Goal: Task Accomplishment & Management: Manage account settings

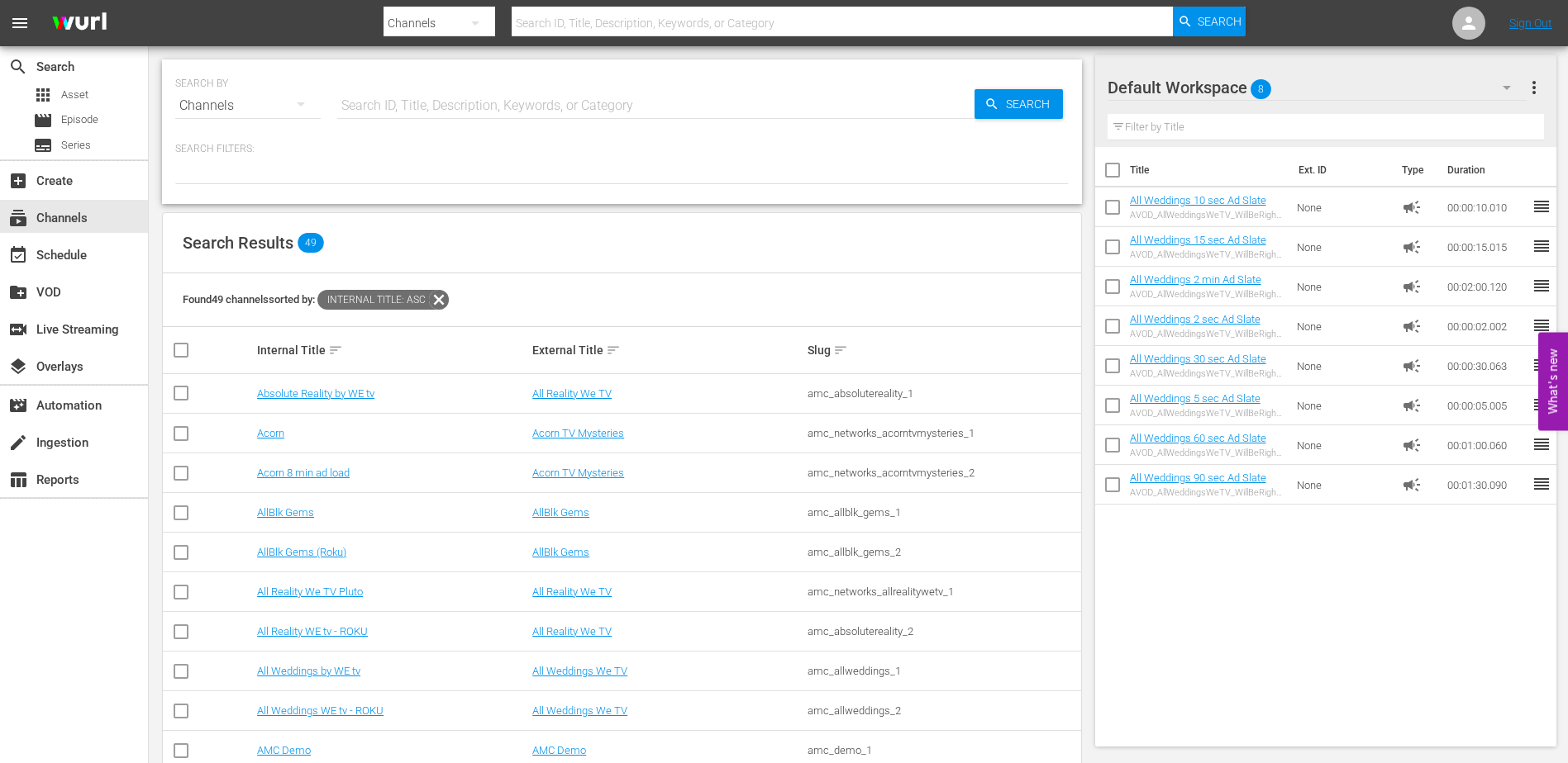
scroll to position [1186, 0]
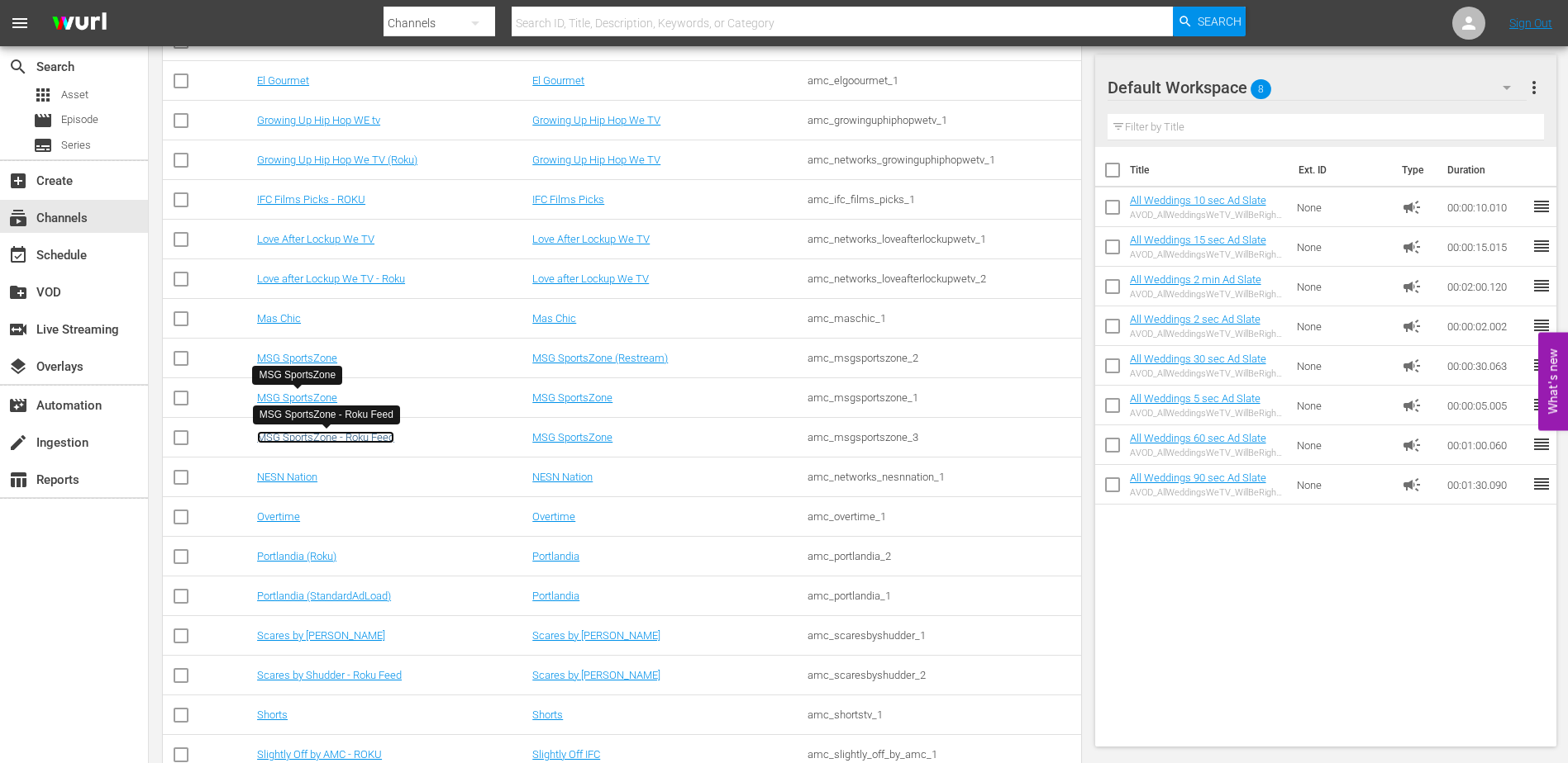
click at [326, 441] on link "MSG SportsZone - Roku Feed" at bounding box center [326, 437] width 137 height 12
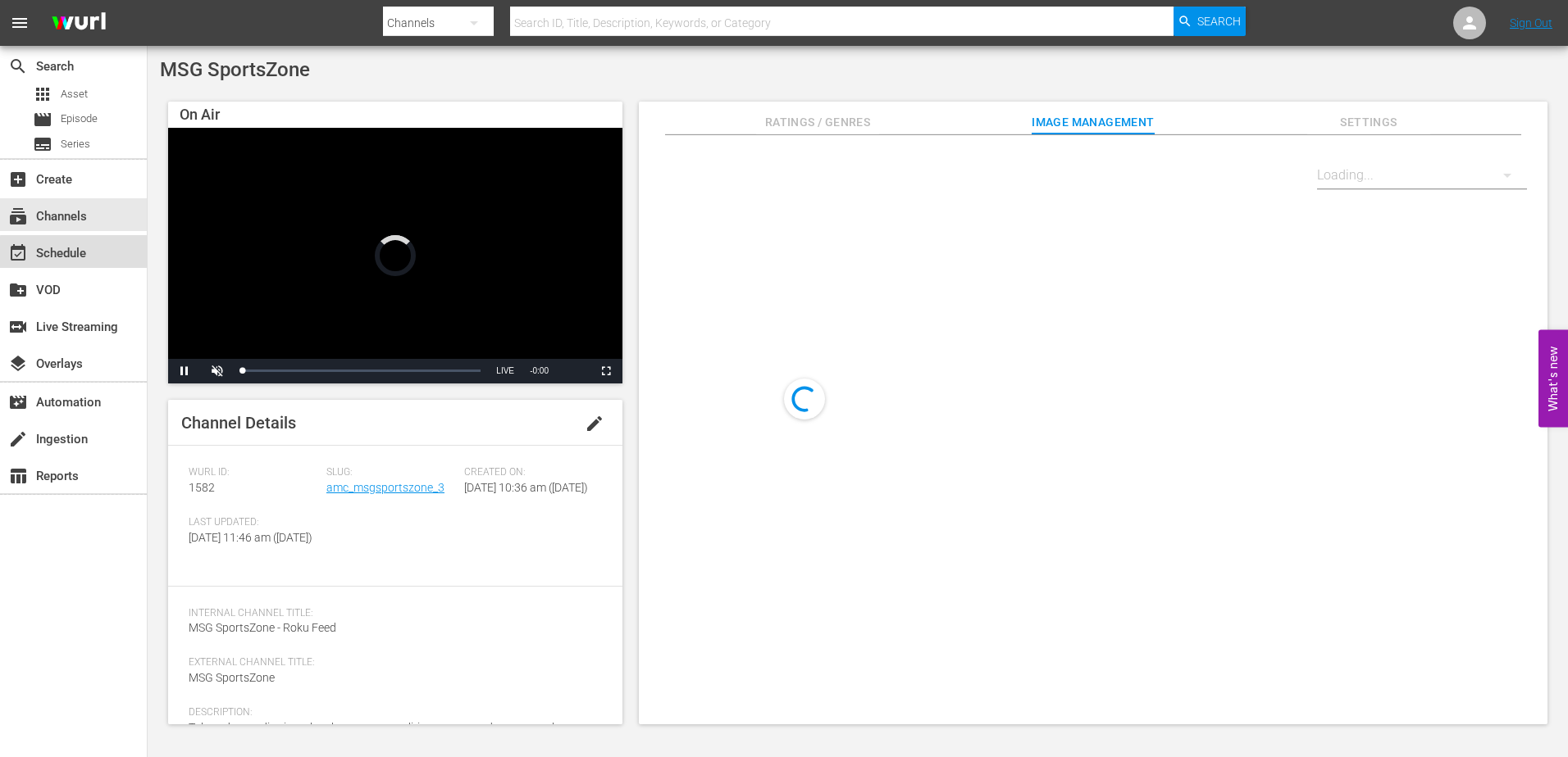
click at [80, 253] on div "event_available Schedule" at bounding box center [45, 251] width 92 height 15
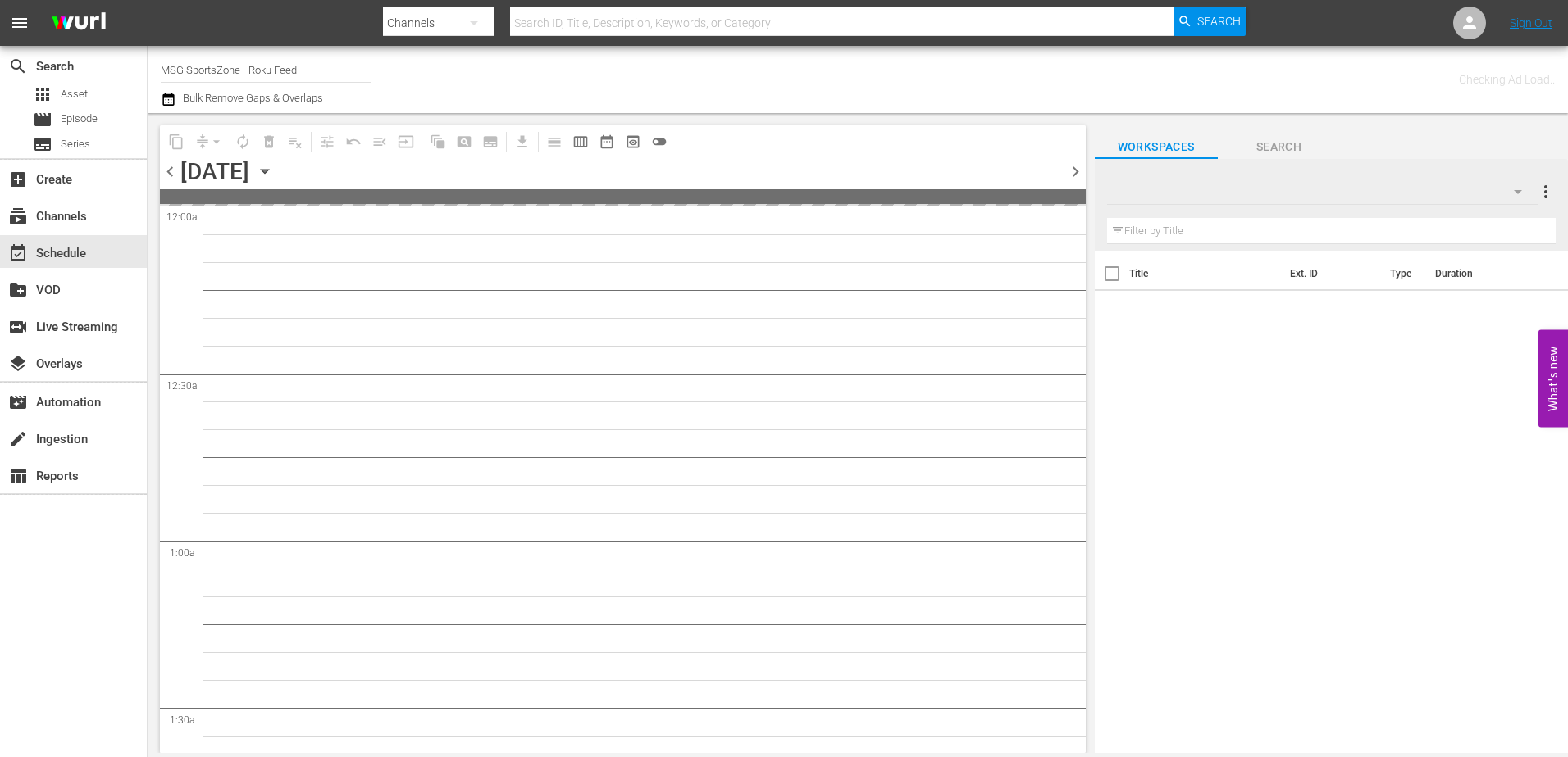
click at [268, 170] on icon "button" at bounding box center [264, 171] width 7 height 4
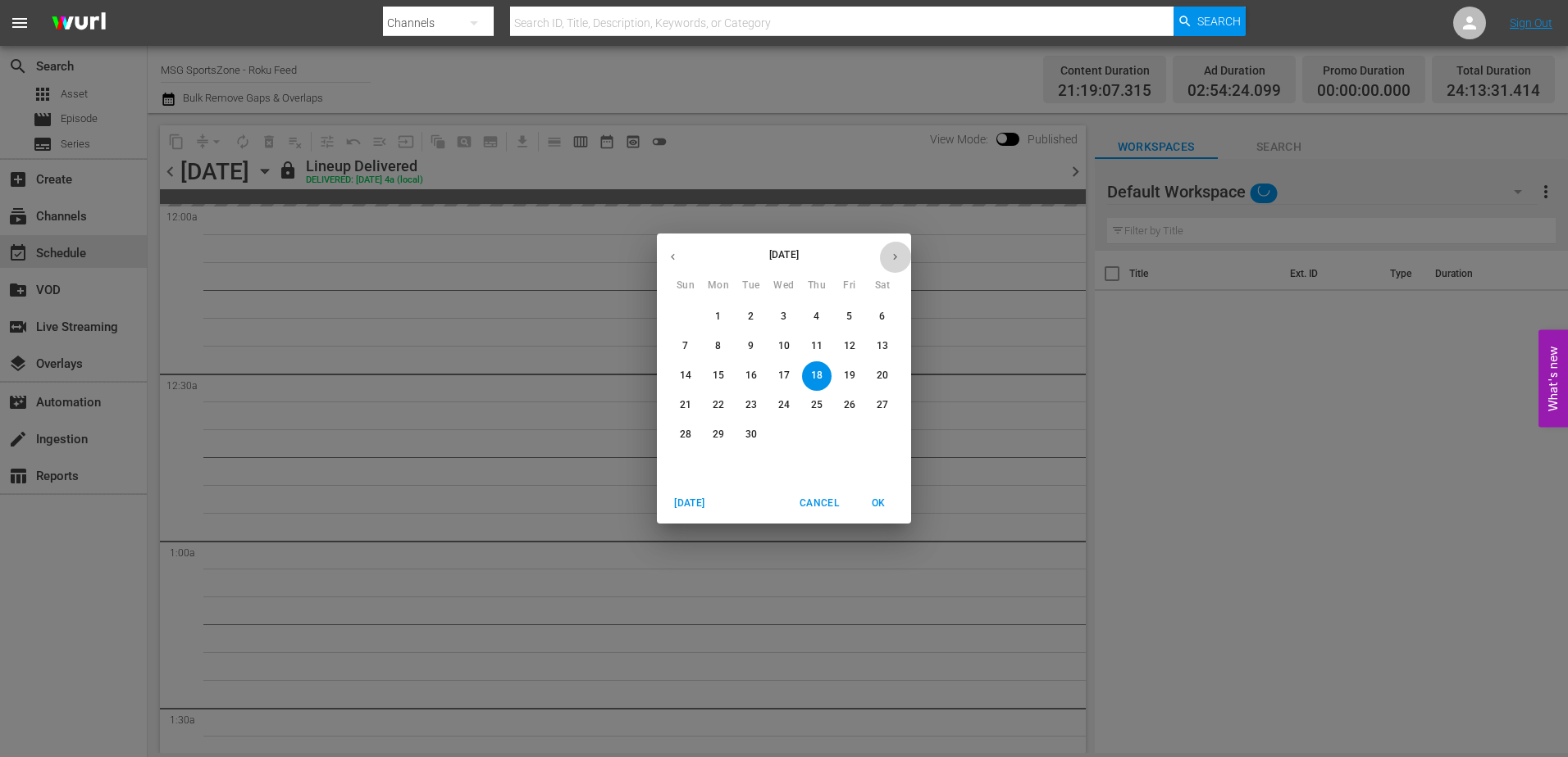
click at [888, 254] on button "button" at bounding box center [895, 257] width 32 height 32
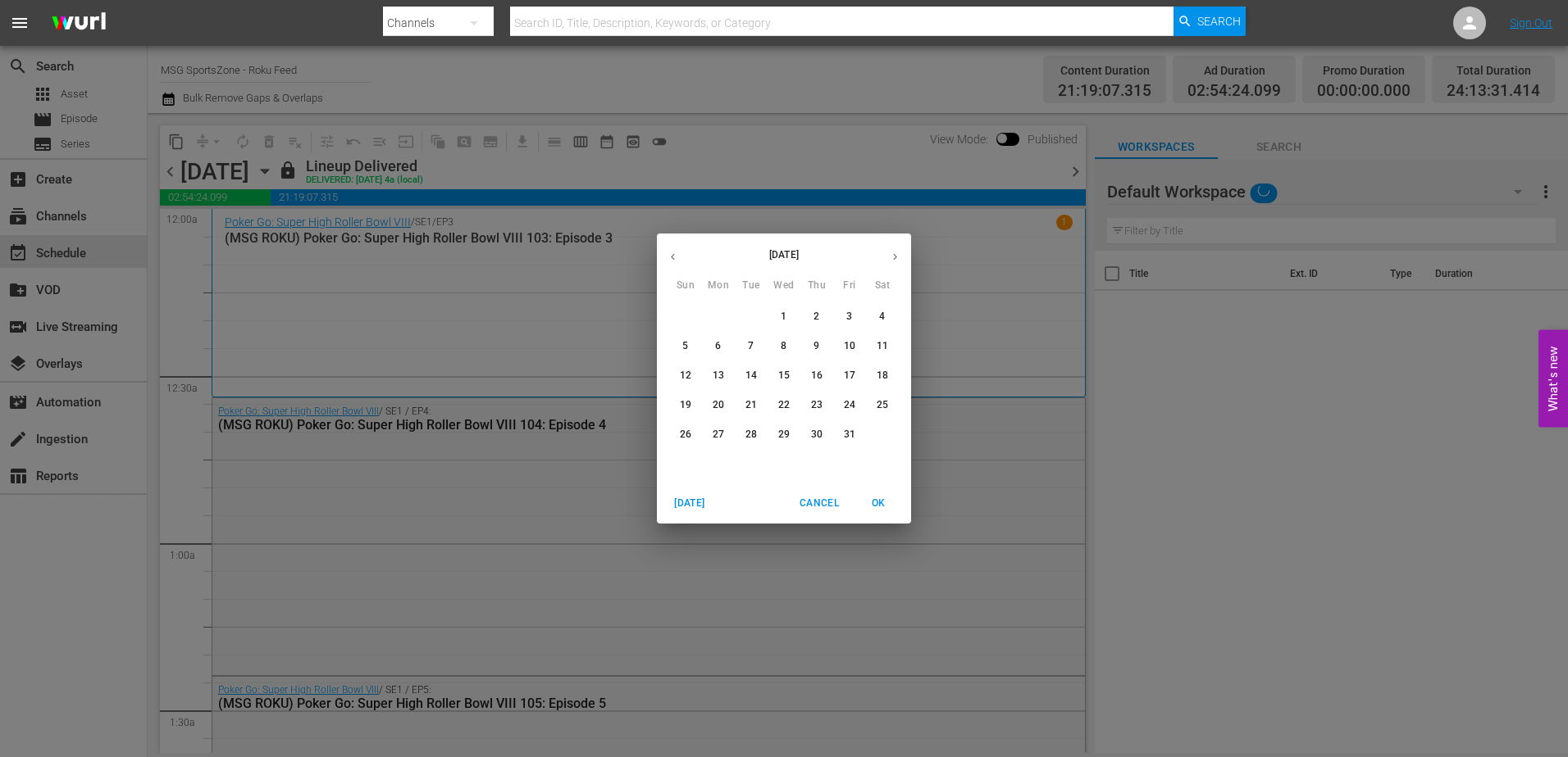
click at [781, 318] on p "1" at bounding box center [784, 316] width 6 height 14
